Goal: Information Seeking & Learning: Learn about a topic

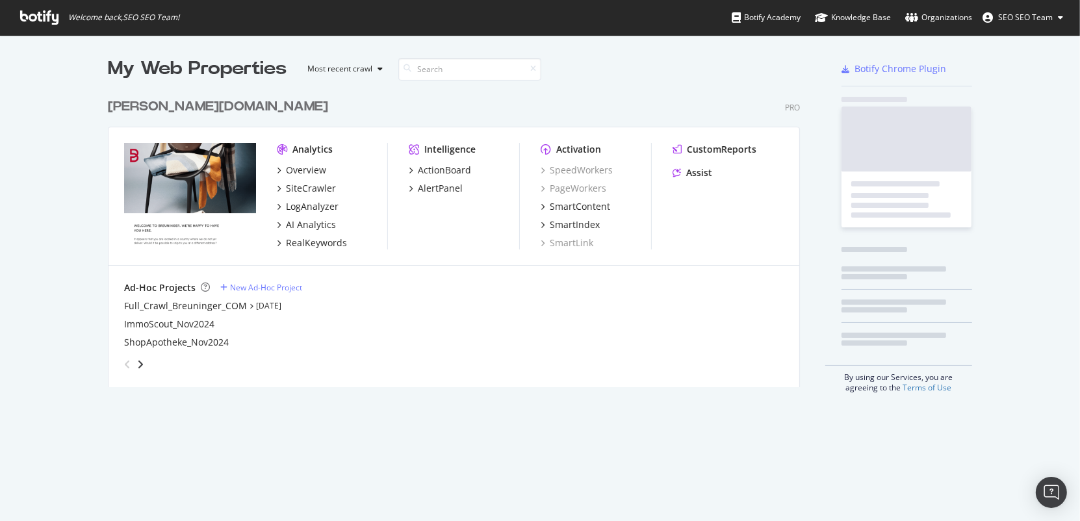
scroll to position [305, 702]
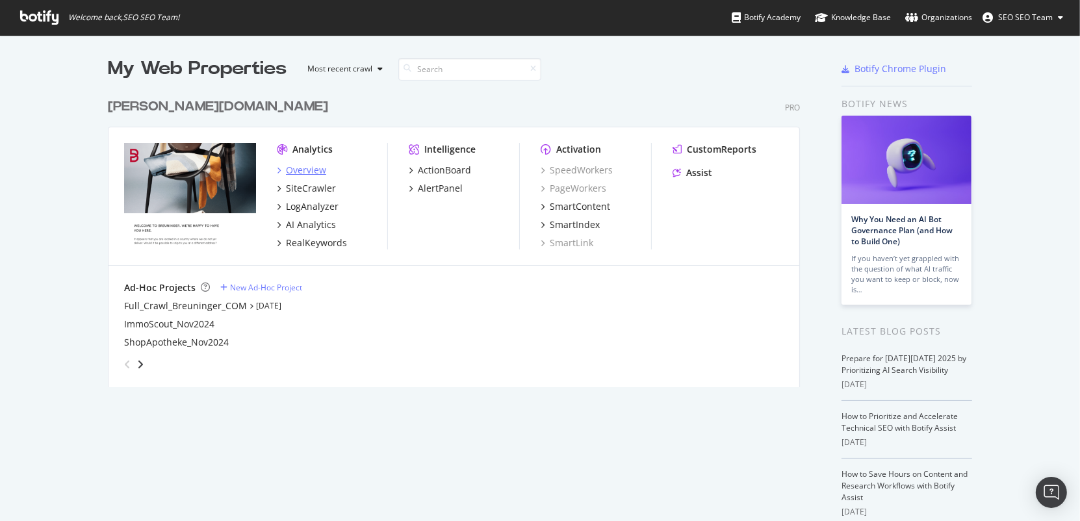
click at [305, 164] on div "Overview" at bounding box center [306, 170] width 40 height 13
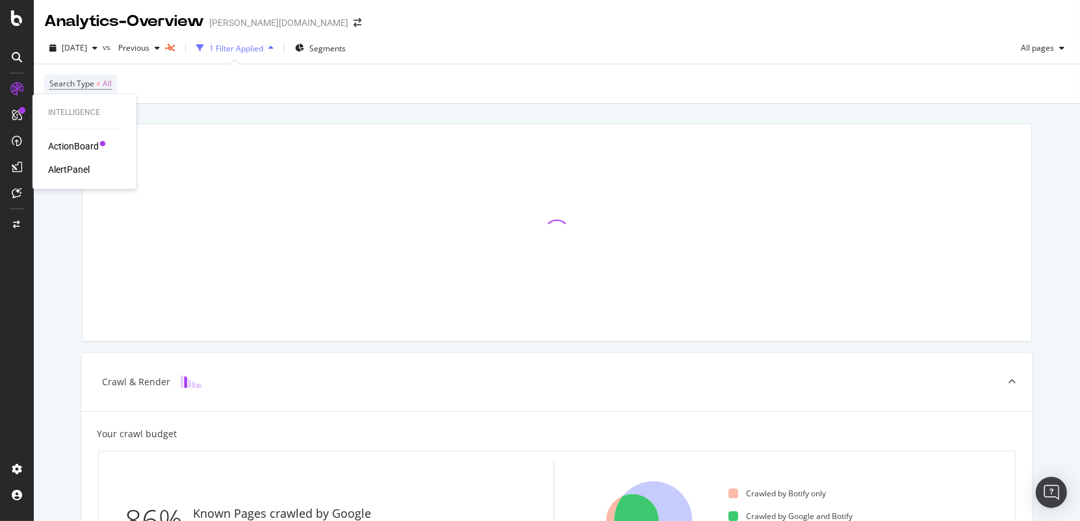
click at [60, 141] on div "ActionBoard" at bounding box center [73, 146] width 51 height 13
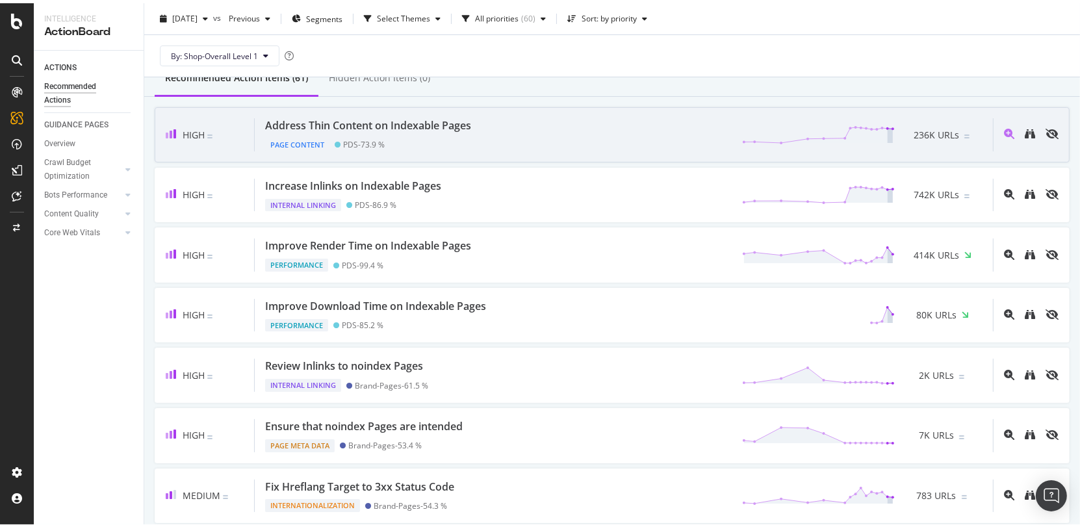
scroll to position [139, 0]
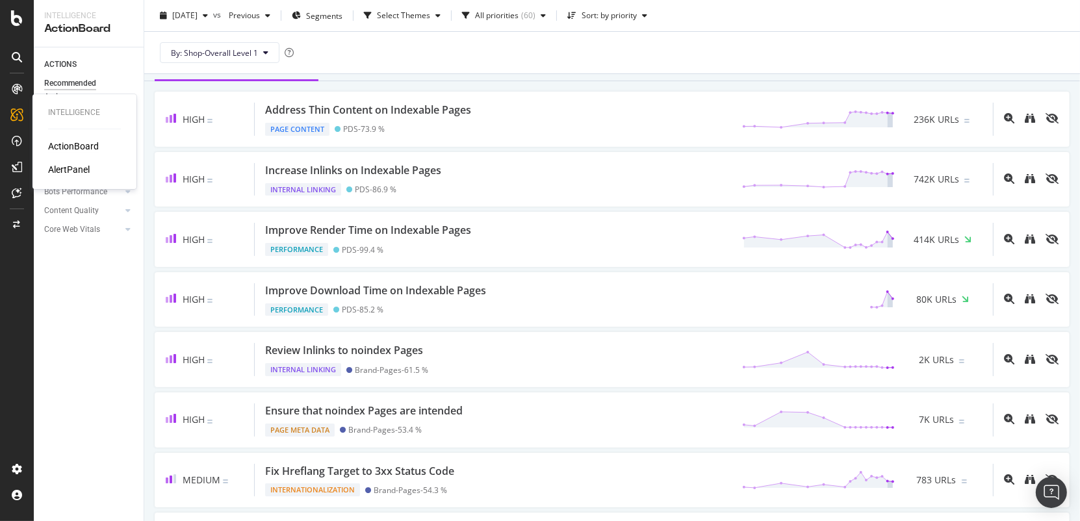
click at [70, 166] on div "AlertPanel" at bounding box center [69, 169] width 42 height 13
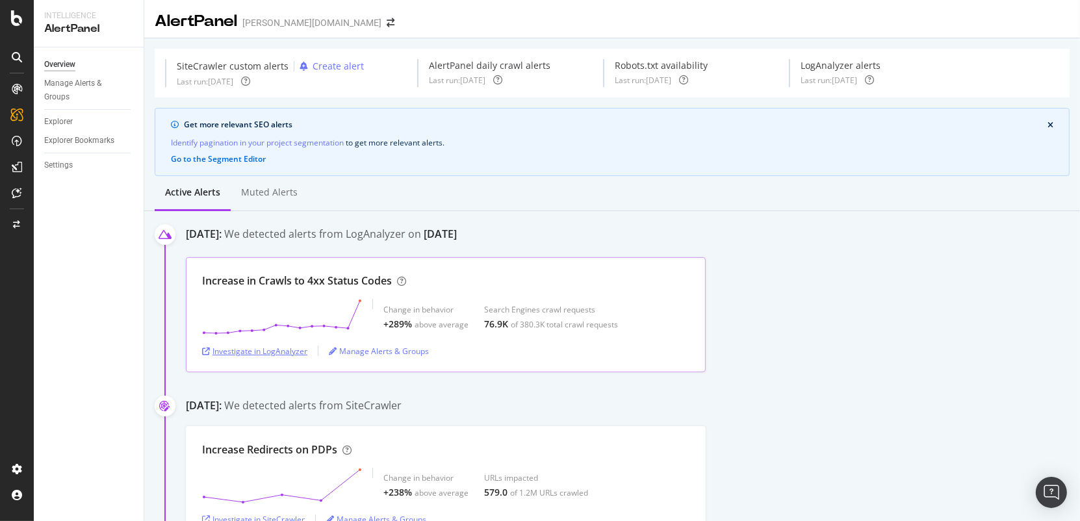
click at [270, 347] on div "Investigate in LogAnalyzer" at bounding box center [254, 351] width 105 height 11
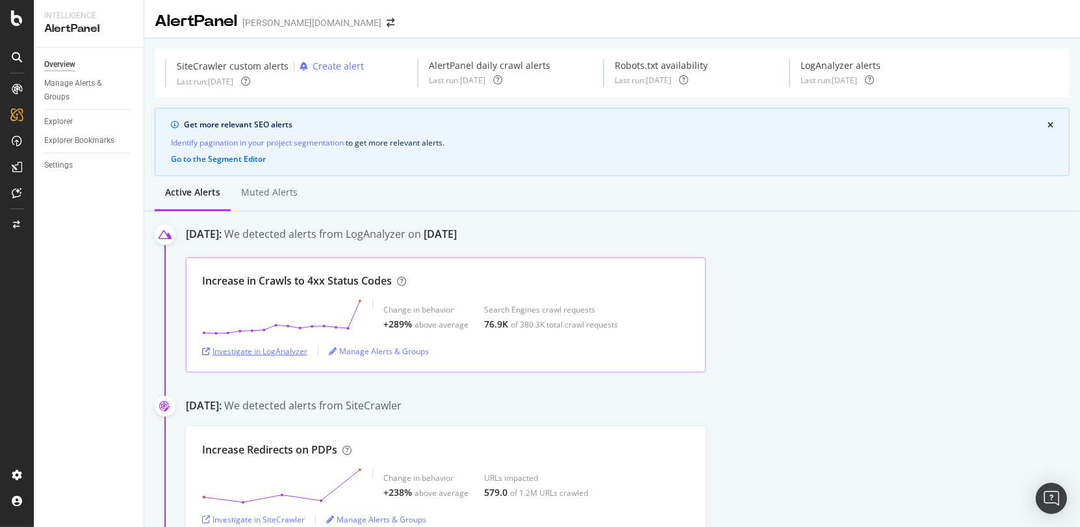
click at [290, 355] on div "Investigate in LogAnalyzer" at bounding box center [254, 351] width 105 height 11
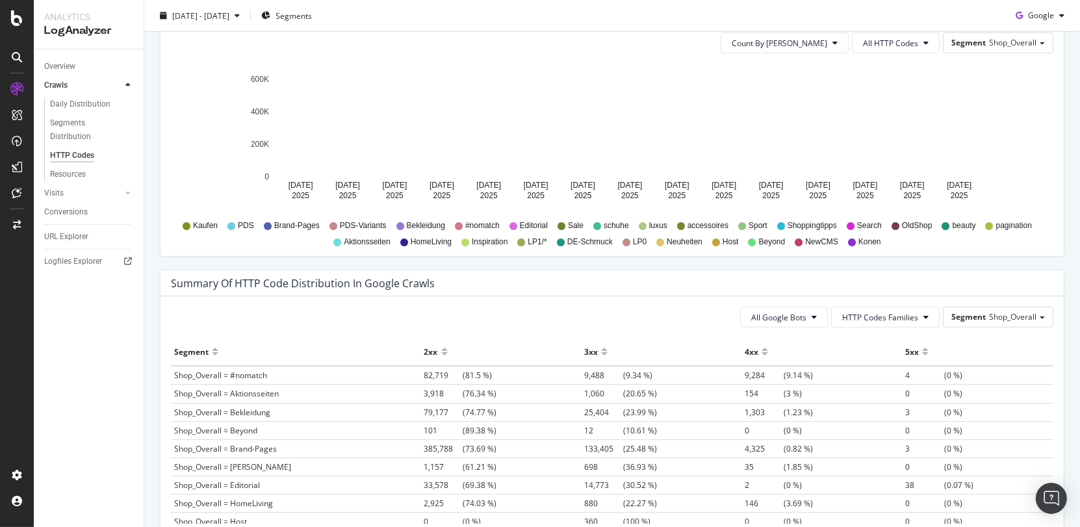
scroll to position [814, 0]
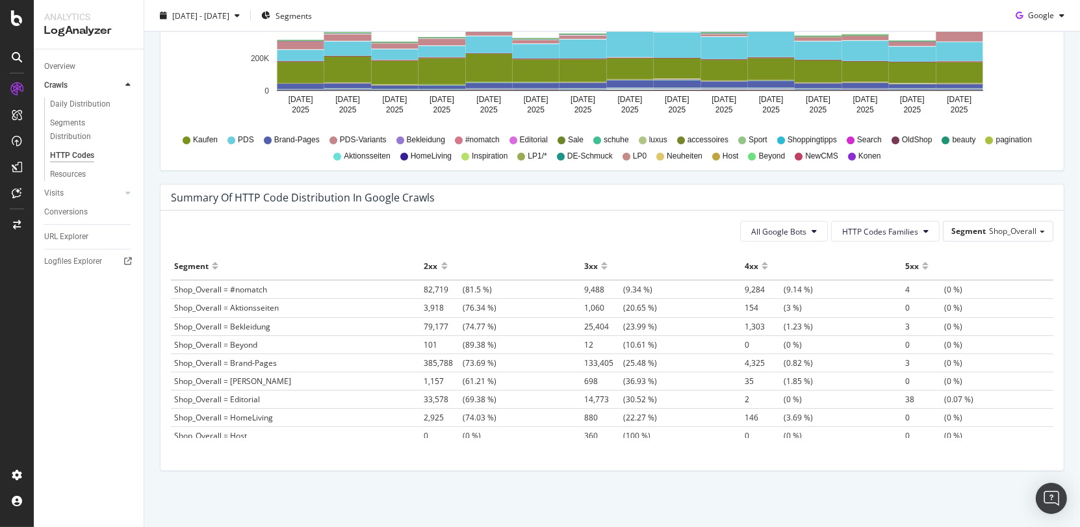
click at [761, 266] on div at bounding box center [764, 271] width 6 height 10
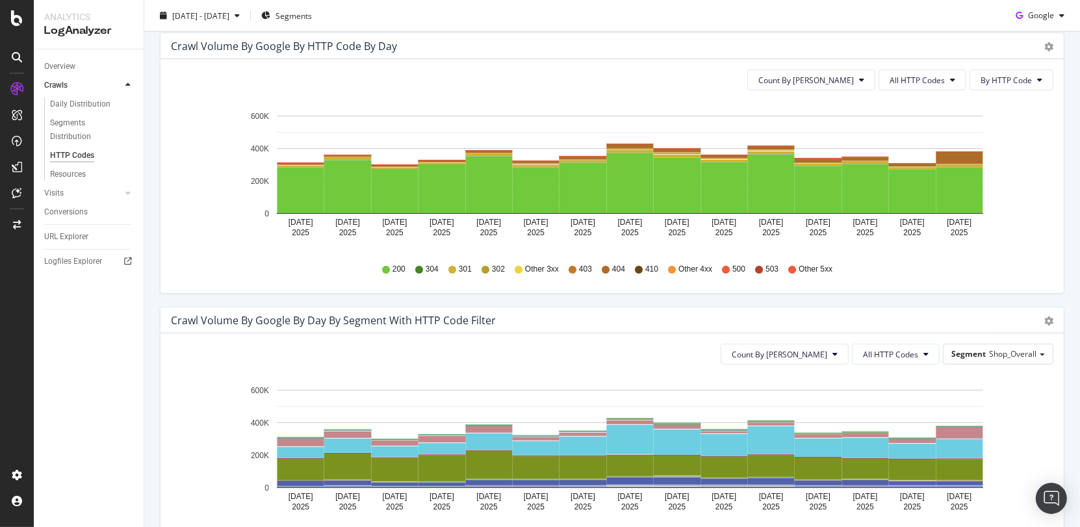
scroll to position [410, 0]
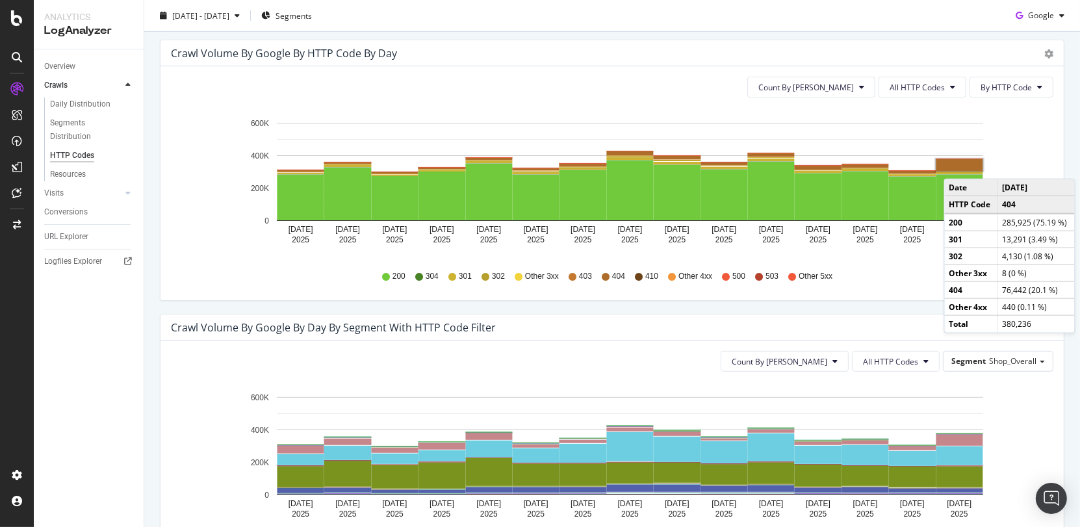
click at [956, 164] on rect "A chart." at bounding box center [959, 165] width 47 height 12
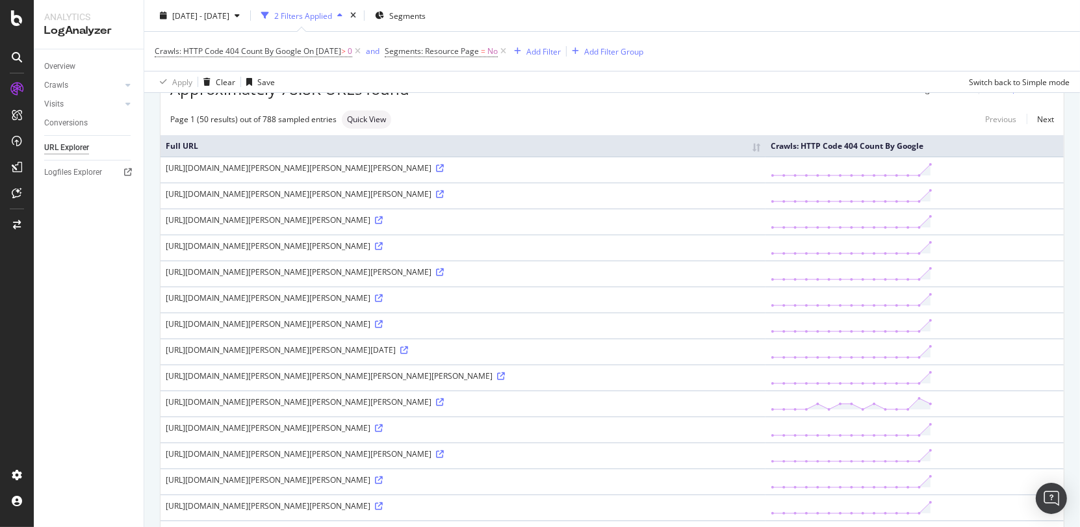
scroll to position [84, 0]
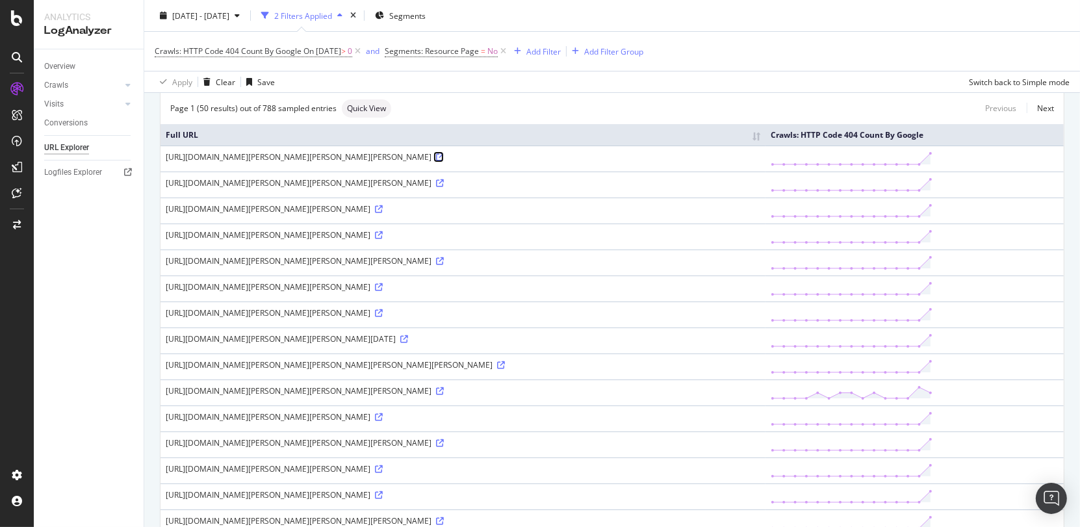
click at [444, 158] on icon at bounding box center [440, 157] width 8 height 8
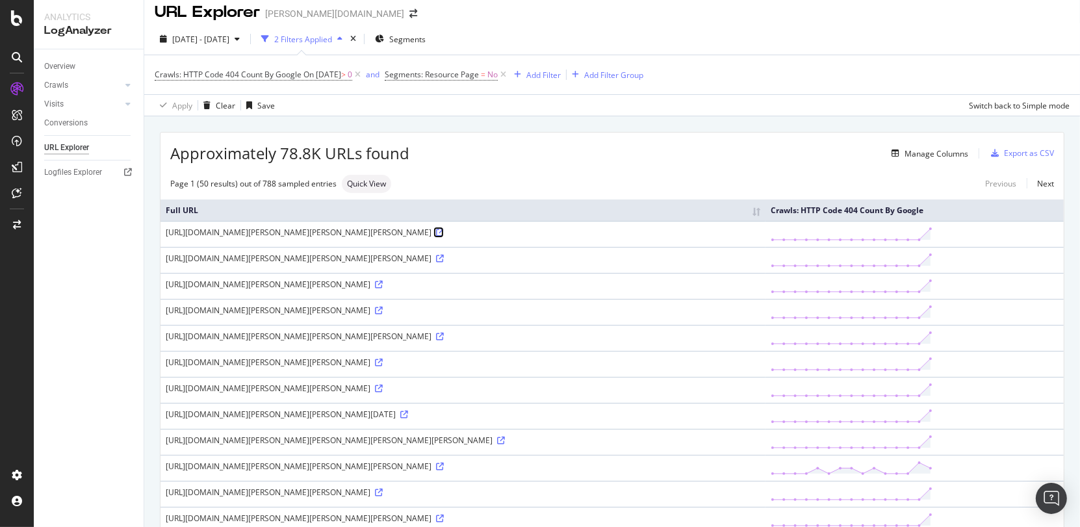
scroll to position [0, 0]
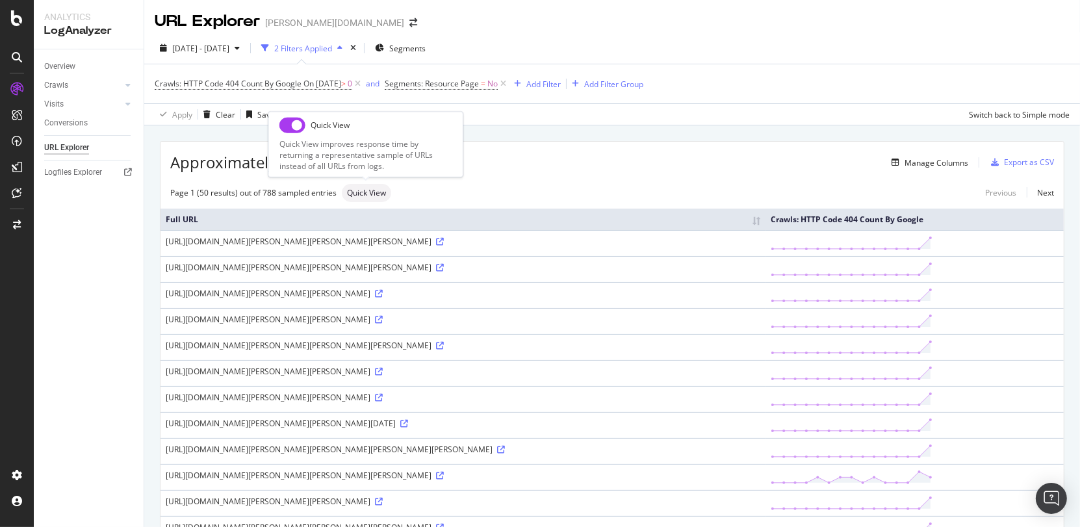
click at [361, 195] on span "Quick View" at bounding box center [366, 193] width 39 height 8
click at [287, 128] on input "checkbox" at bounding box center [292, 125] width 26 height 16
checkbox input "true"
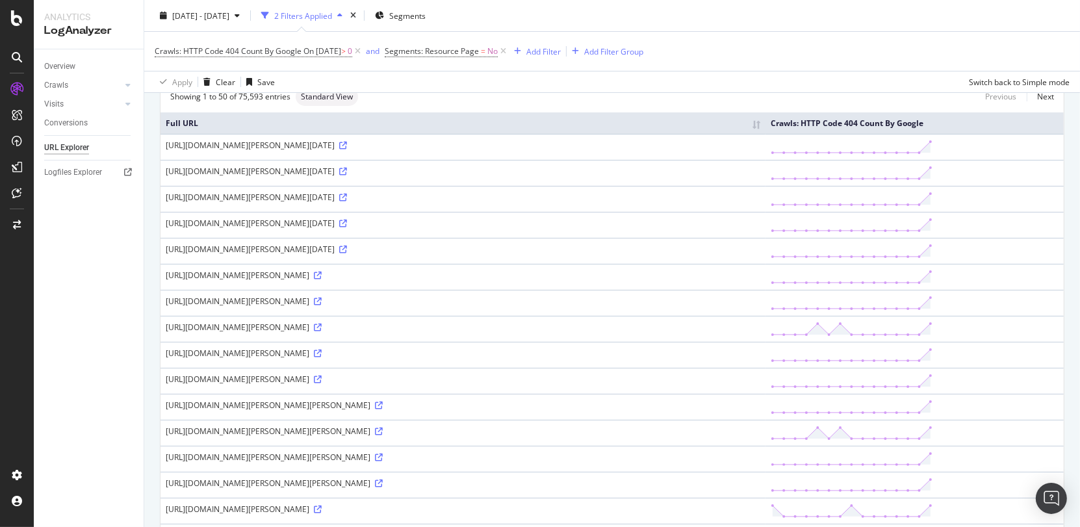
scroll to position [103, 0]
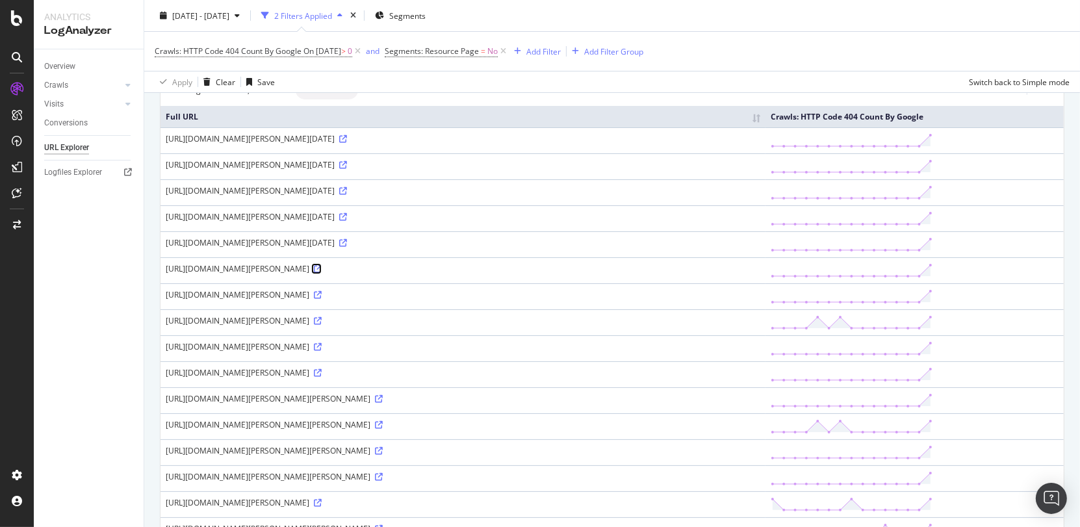
click at [322, 266] on icon at bounding box center [318, 269] width 8 height 8
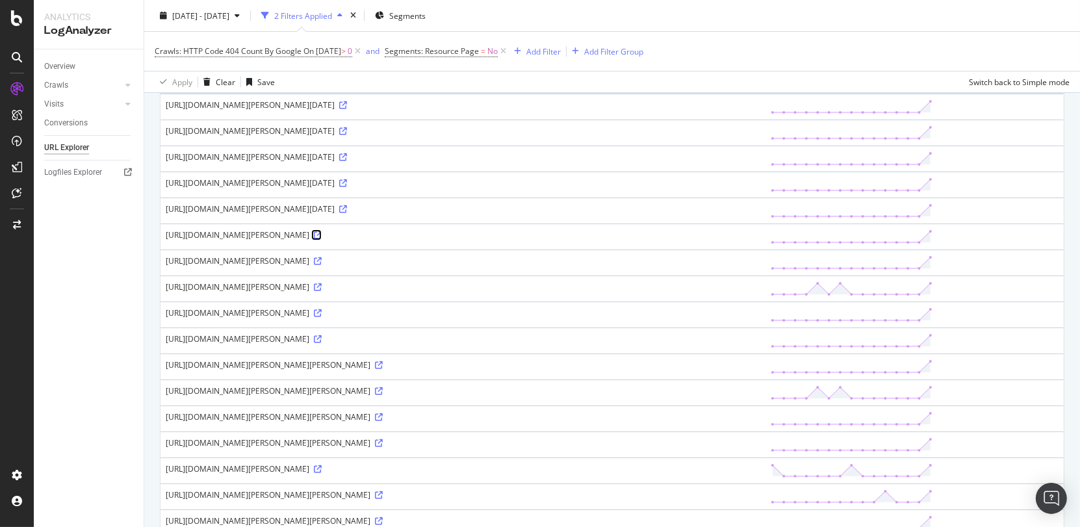
scroll to position [154, 0]
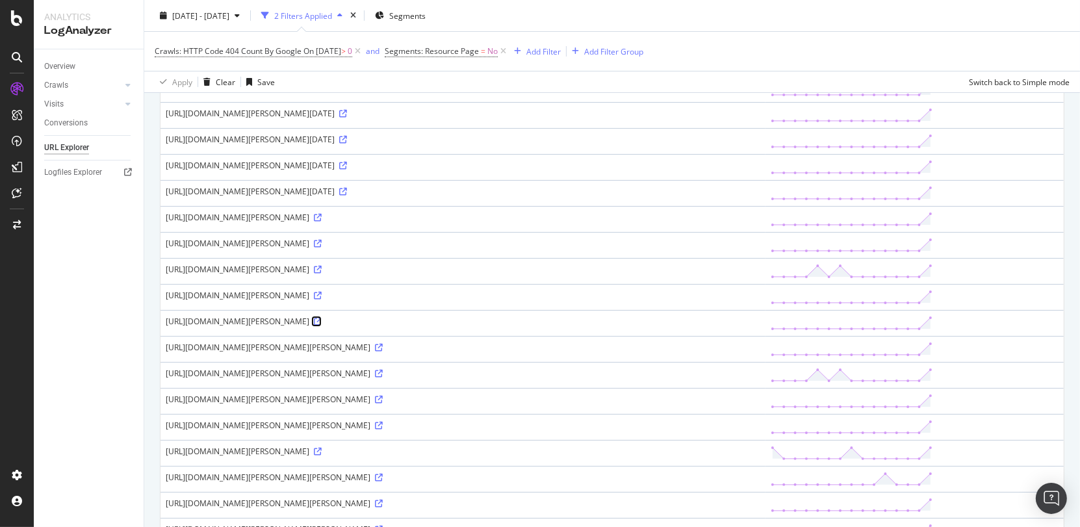
click at [322, 318] on icon at bounding box center [318, 322] width 8 height 8
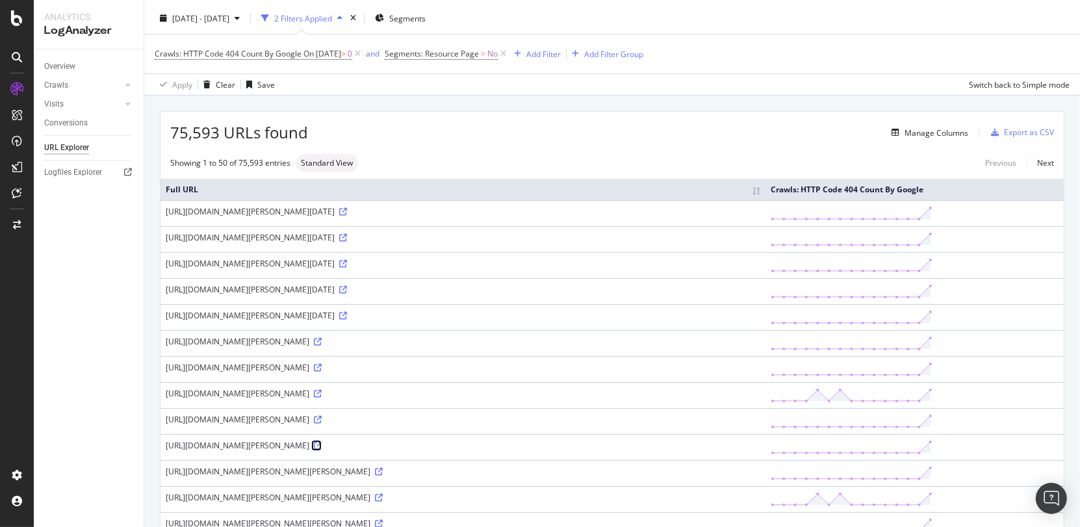
scroll to position [0, 0]
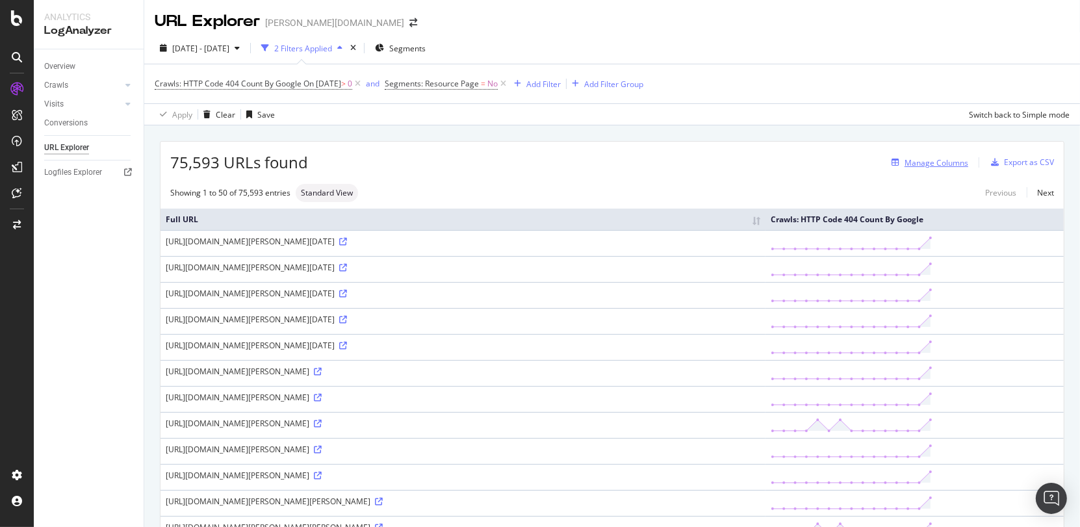
click at [958, 160] on div "Manage Columns" at bounding box center [936, 162] width 64 height 11
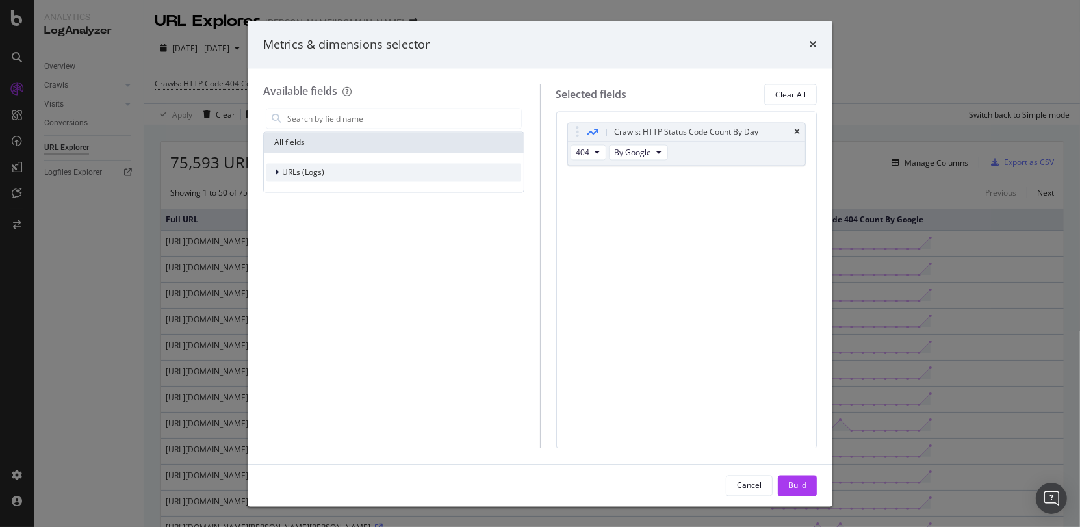
click at [324, 166] on div "URLs (Logs)" at bounding box center [393, 173] width 255 height 18
click at [316, 191] on span "URL Scheme" at bounding box center [312, 190] width 45 height 11
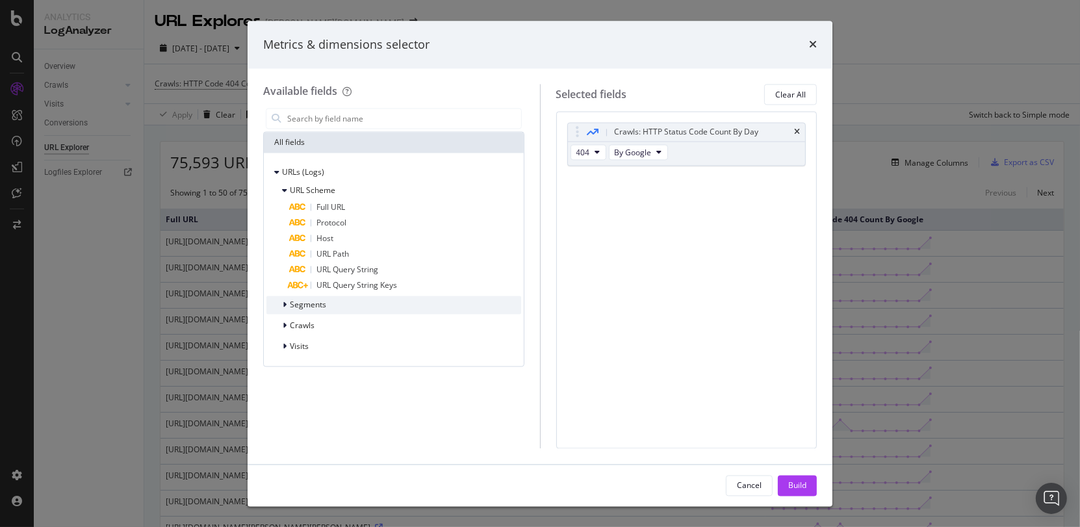
click at [301, 302] on span "Segments" at bounding box center [308, 305] width 36 height 11
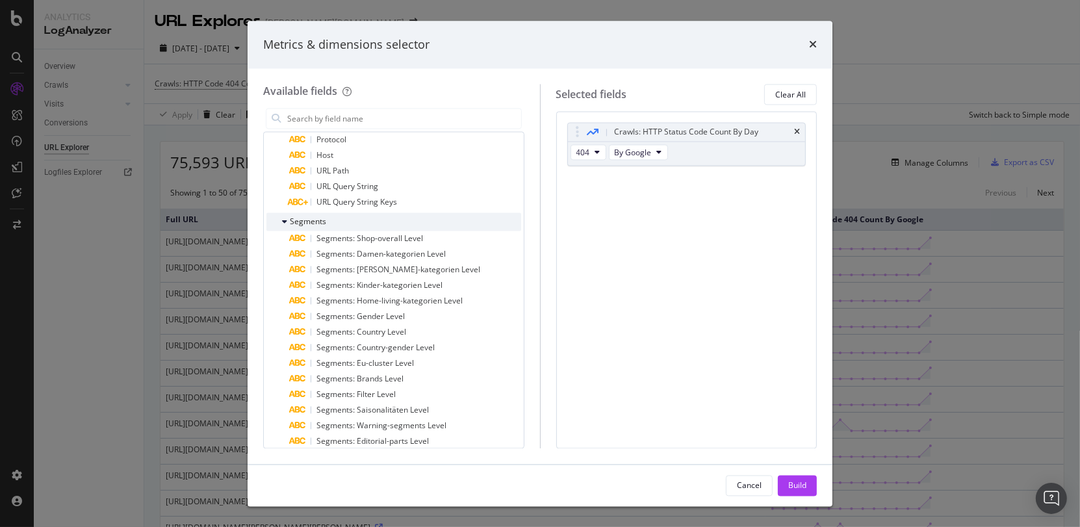
scroll to position [88, 0]
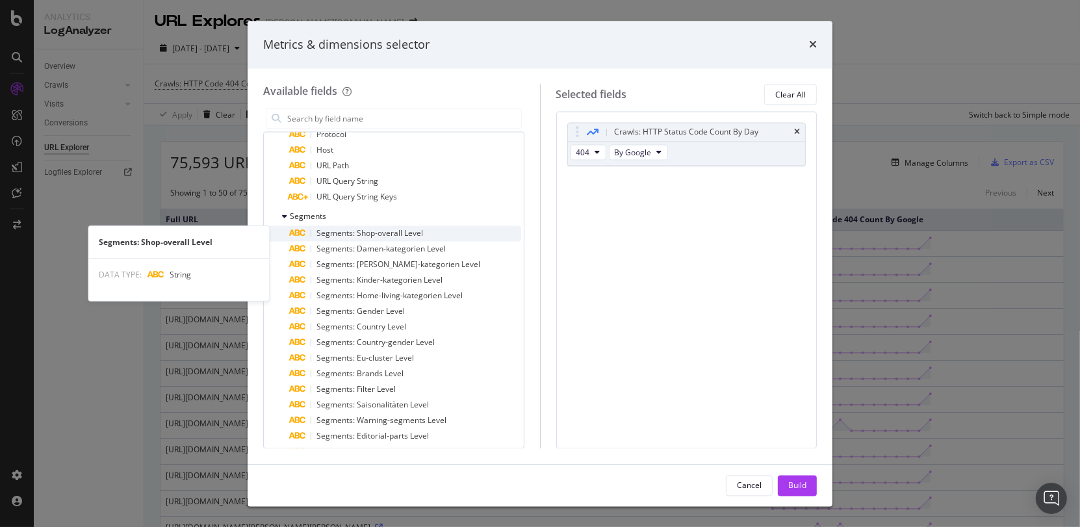
click at [346, 237] on span "Segments: Shop-overall Level" at bounding box center [369, 233] width 107 height 11
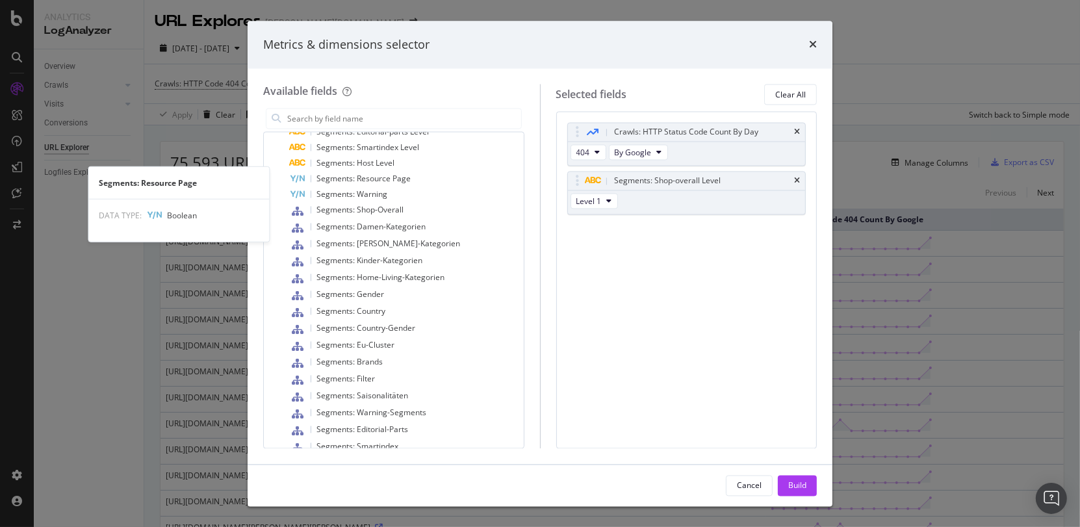
scroll to position [400, 0]
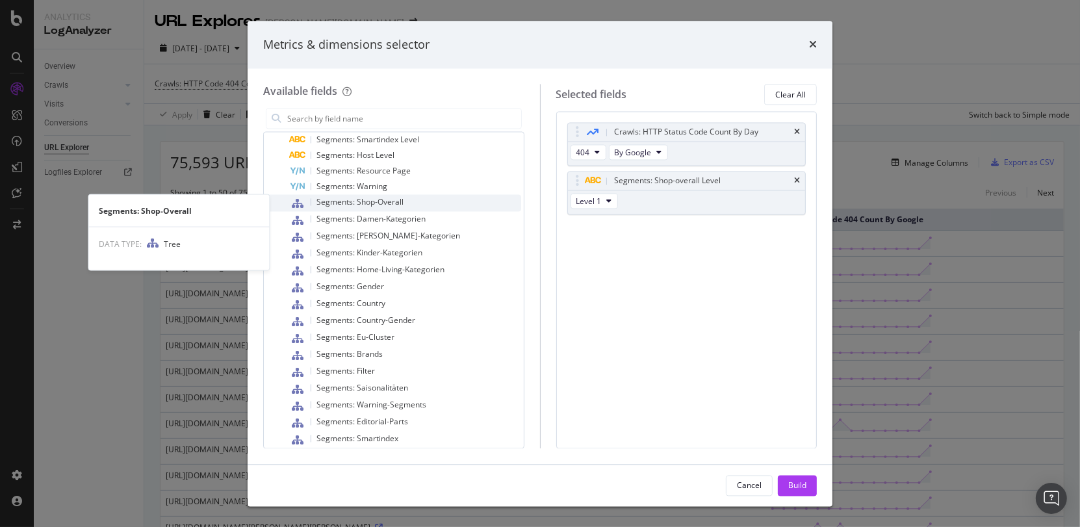
click at [340, 202] on span "Segments: Shop-Overall" at bounding box center [359, 202] width 87 height 11
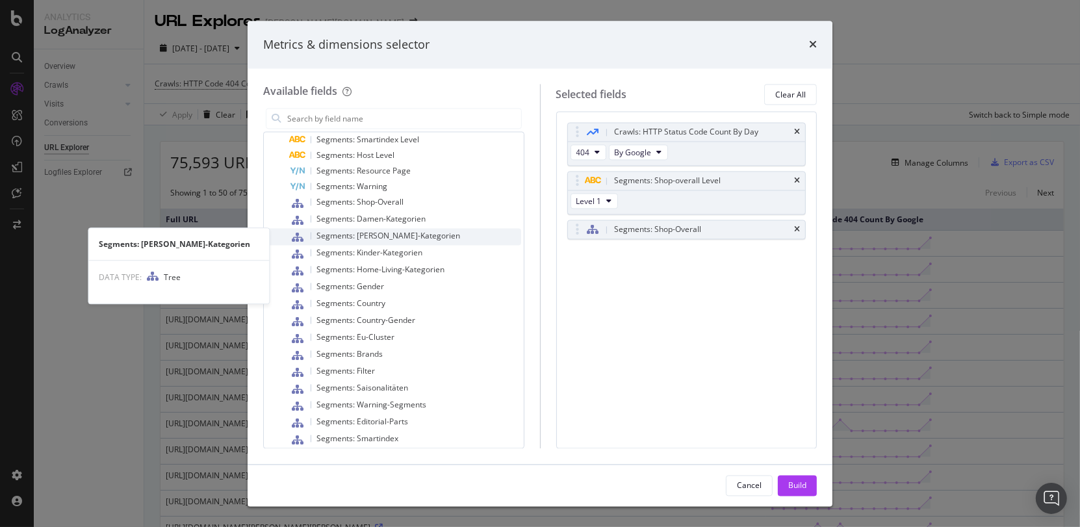
scroll to position [468, 0]
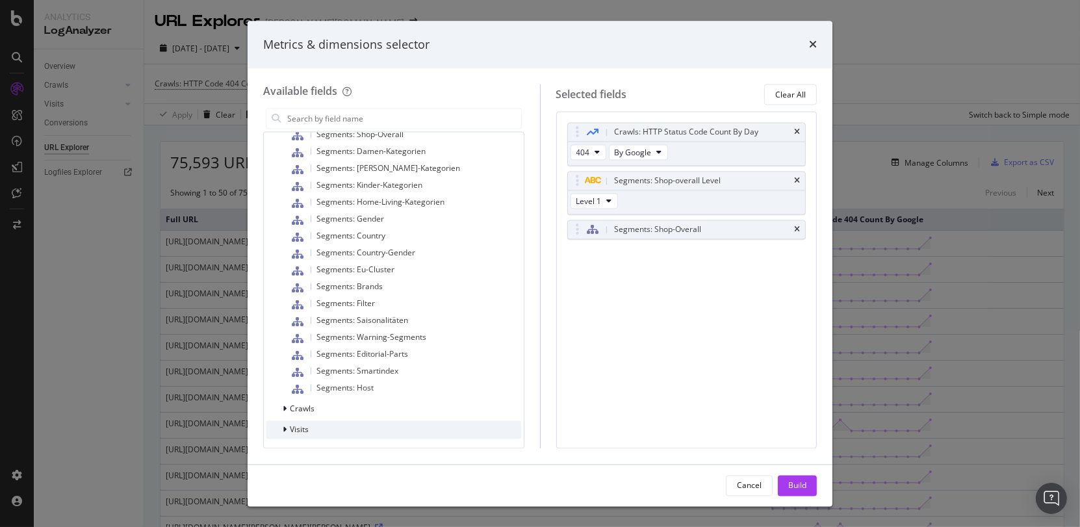
click at [292, 431] on span "Visits" at bounding box center [299, 429] width 19 height 11
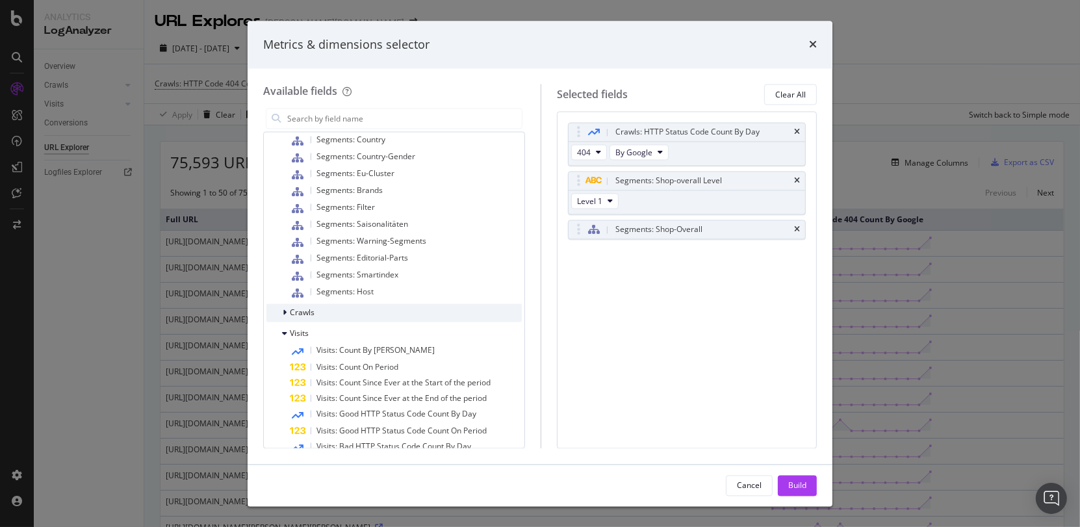
scroll to position [588, 0]
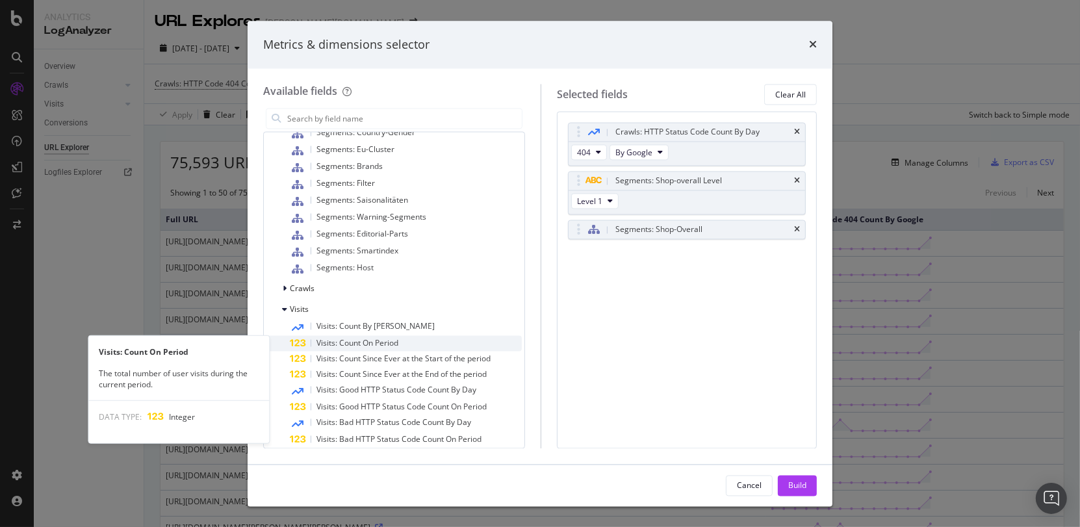
click at [348, 338] on span "Visits: Count On Period" at bounding box center [357, 343] width 82 height 11
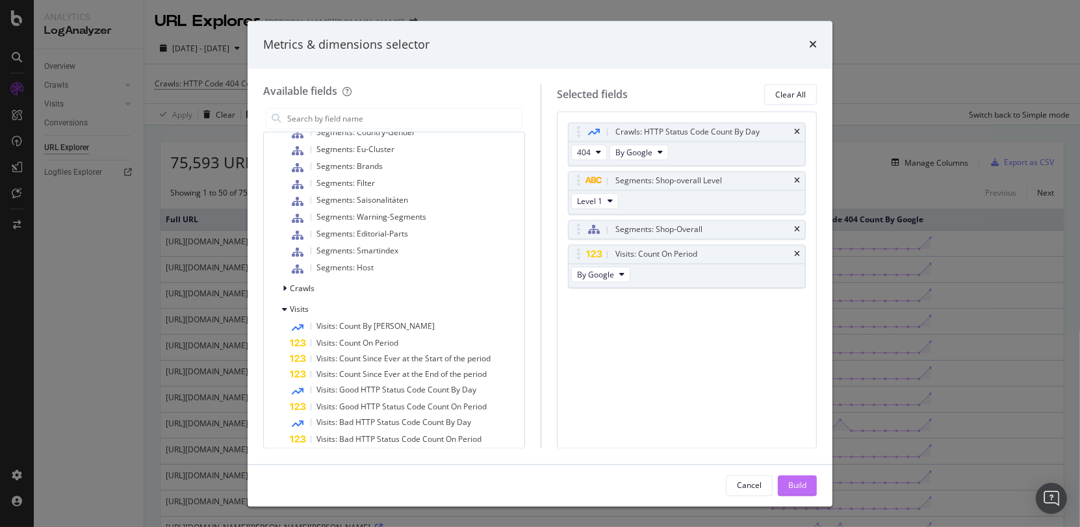
click at [797, 481] on div "Build" at bounding box center [797, 484] width 18 height 11
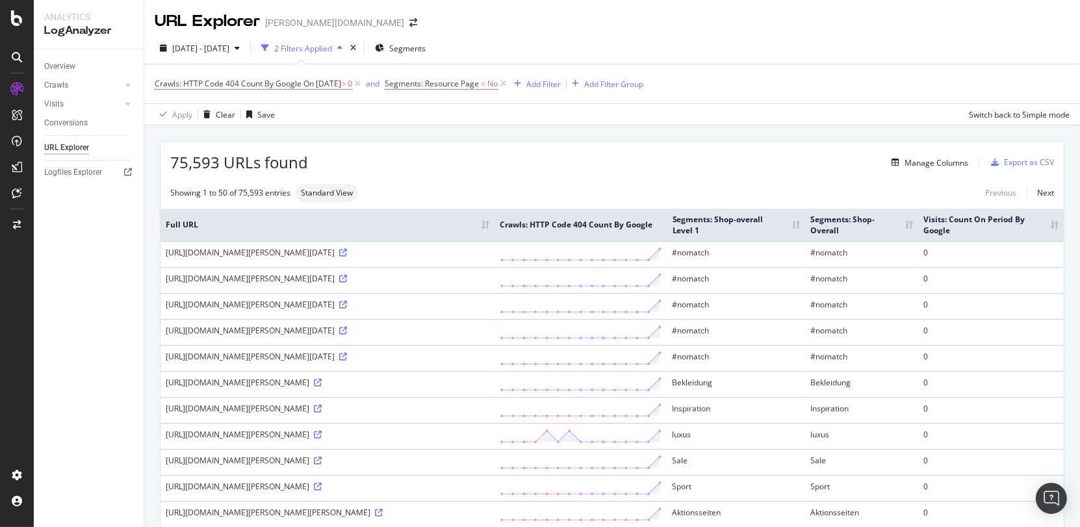
click at [1056, 225] on th "Visits: Count On Period By Google" at bounding box center [991, 225] width 146 height 32
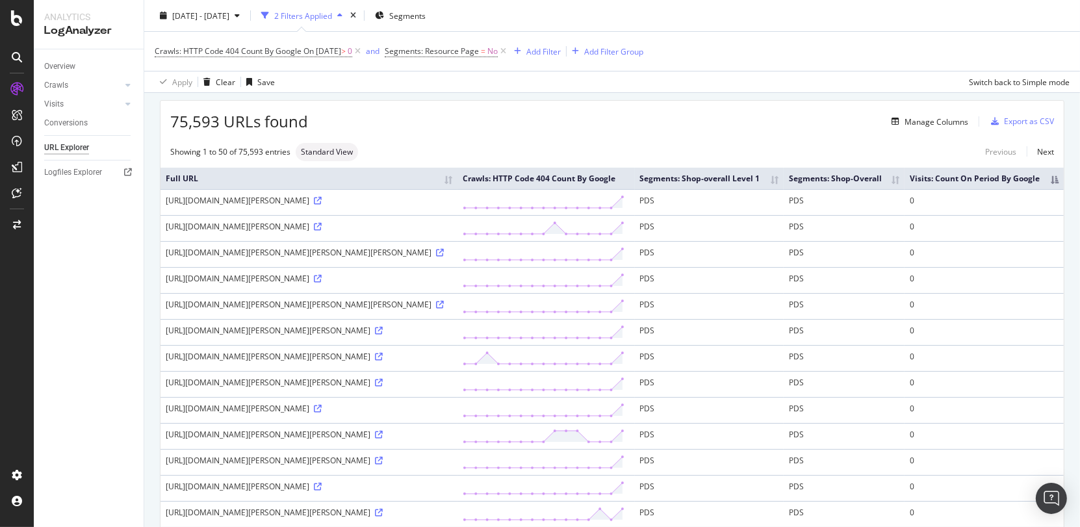
scroll to position [50, 0]
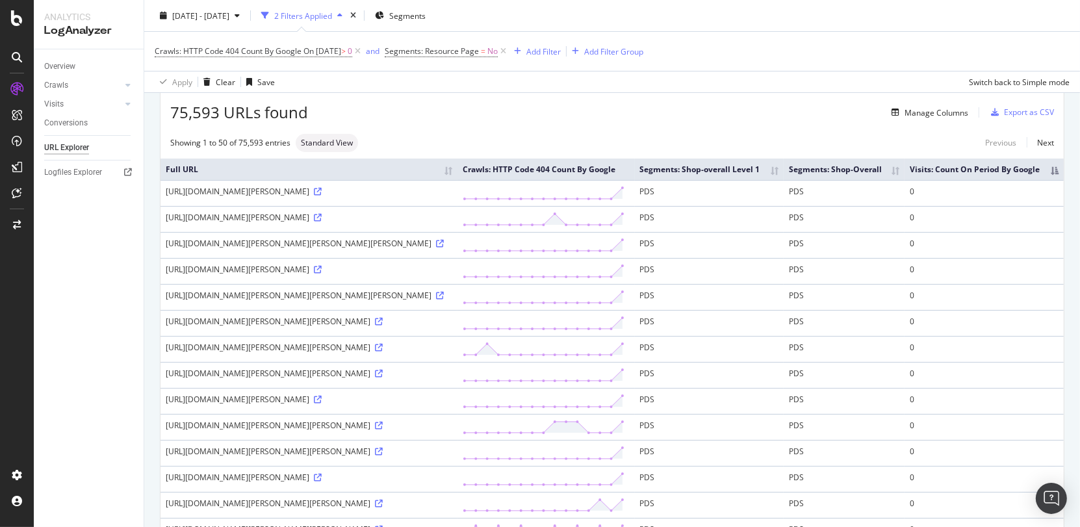
click at [1052, 170] on th "Visits: Count On Period By Google" at bounding box center [983, 169] width 159 height 21
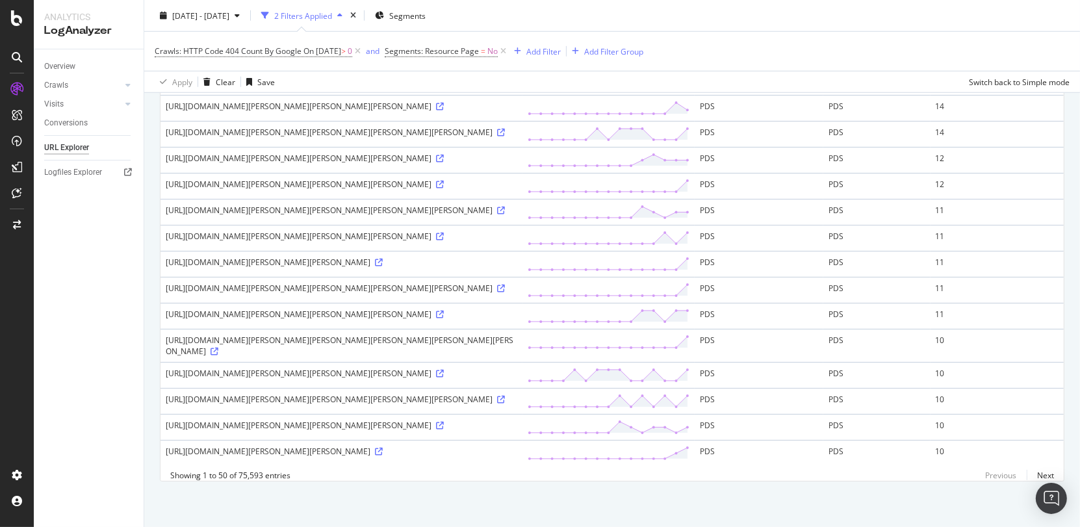
scroll to position [1153, 0]
